Goal: Navigation & Orientation: Find specific page/section

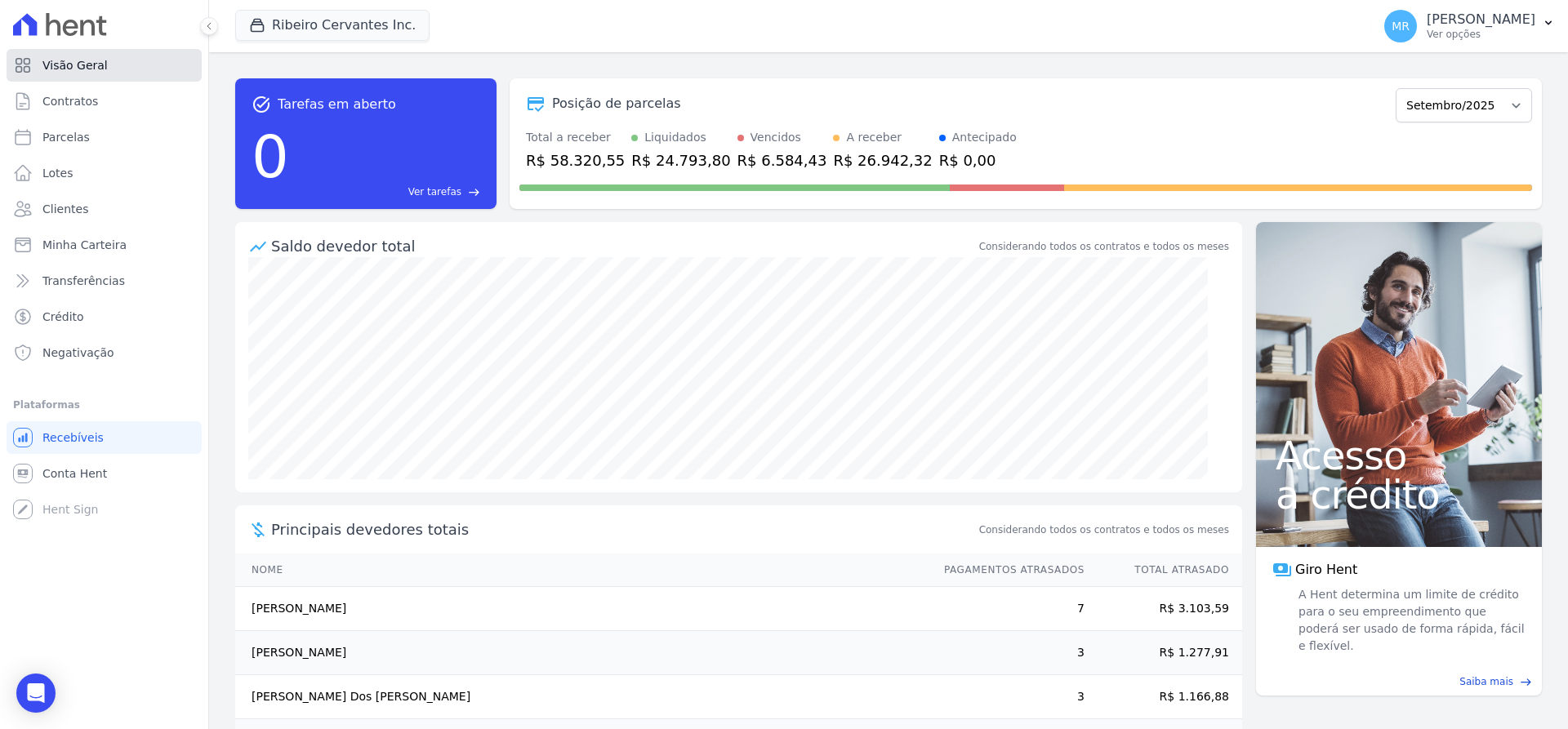
click at [64, 62] on span "Visão Geral" at bounding box center [75, 66] width 66 height 17
click at [52, 308] on link "Crédito" at bounding box center [104, 316] width 196 height 32
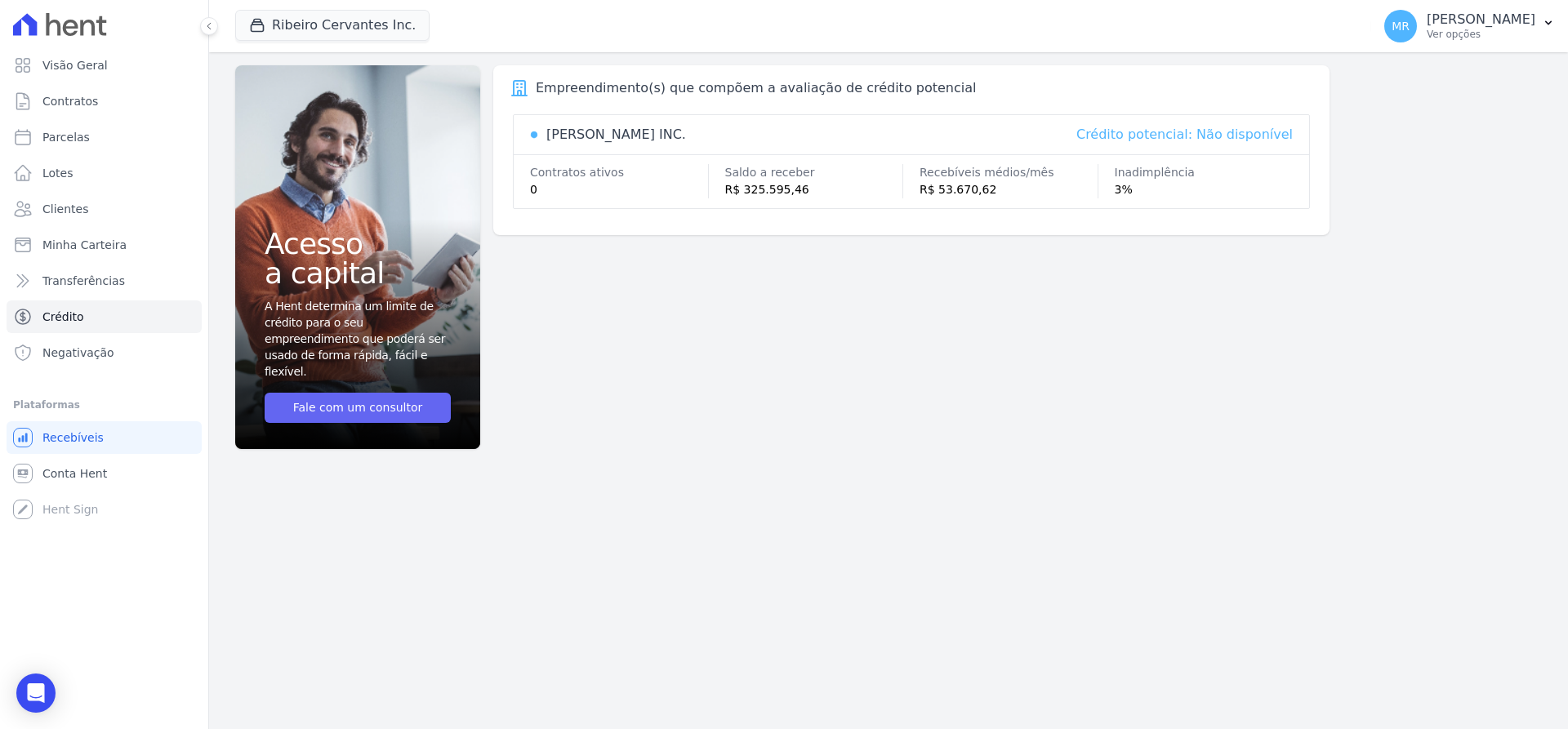
click at [387, 404] on link "Fale com um consultor" at bounding box center [358, 408] width 186 height 30
click at [77, 165] on link "Lotes" at bounding box center [104, 172] width 196 height 32
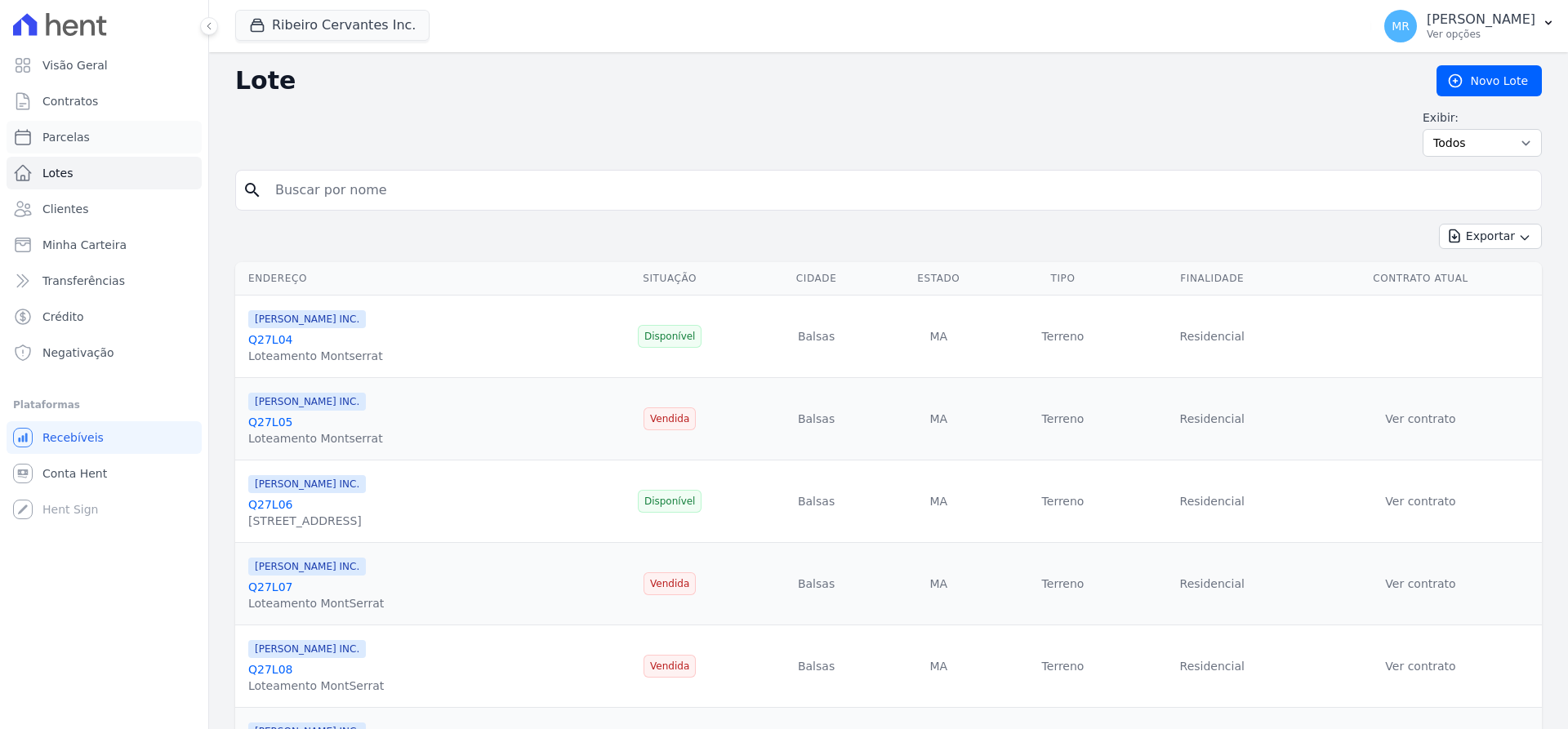
click at [82, 138] on span "Parcelas" at bounding box center [66, 137] width 47 height 17
click at [92, 67] on span "Visão Geral" at bounding box center [75, 66] width 66 height 17
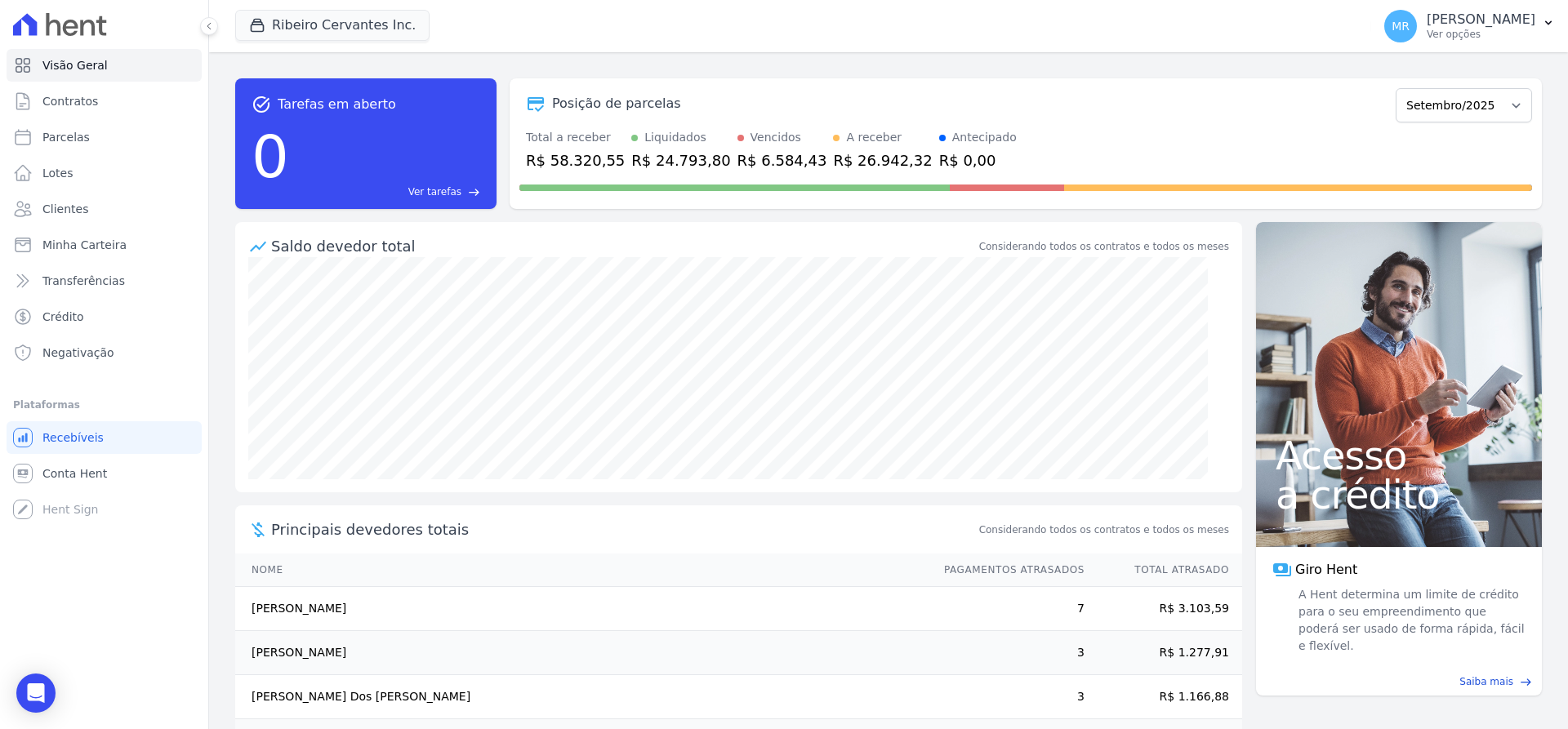
select select
